Goal: Check status: Check status

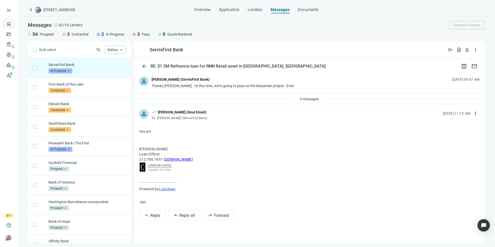
click at [13, 24] on link "Overview" at bounding box center [20, 24] width 15 height 4
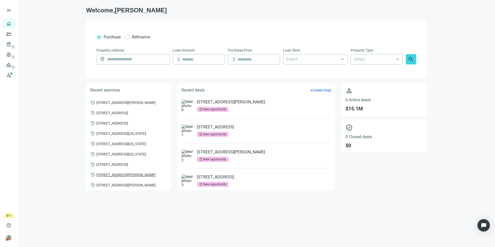
click at [130, 177] on span "[STREET_ADDRESS][PERSON_NAME]" at bounding box center [125, 174] width 59 height 5
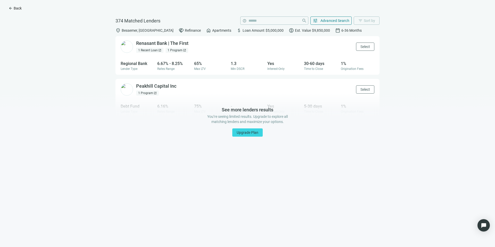
click at [14, 9] on span "Back" at bounding box center [18, 8] width 8 height 4
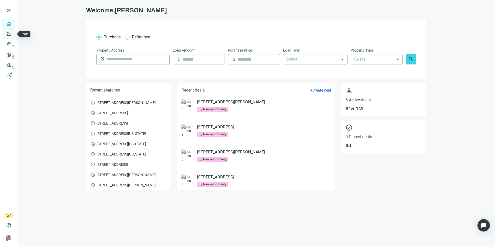
click at [13, 32] on link "Deals" at bounding box center [17, 34] width 9 height 4
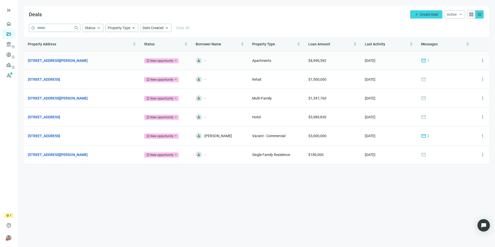
click at [423, 61] on span "mail" at bounding box center [423, 60] width 5 height 5
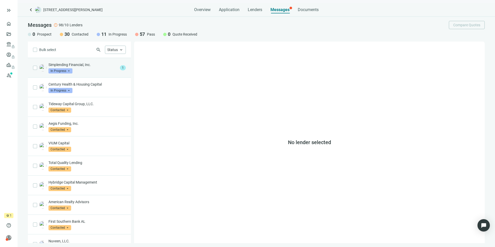
click at [100, 67] on p "Simplending Financial, Inc." at bounding box center [82, 64] width 69 height 5
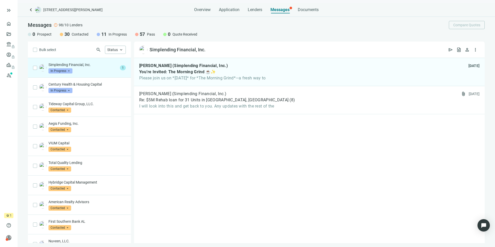
click at [69, 69] on span "In Progress" at bounding box center [60, 70] width 24 height 5
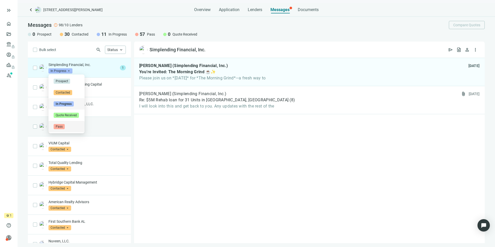
click at [71, 129] on div "Pass" at bounding box center [67, 126] width 26 height 5
